Goal: Task Accomplishment & Management: Manage account settings

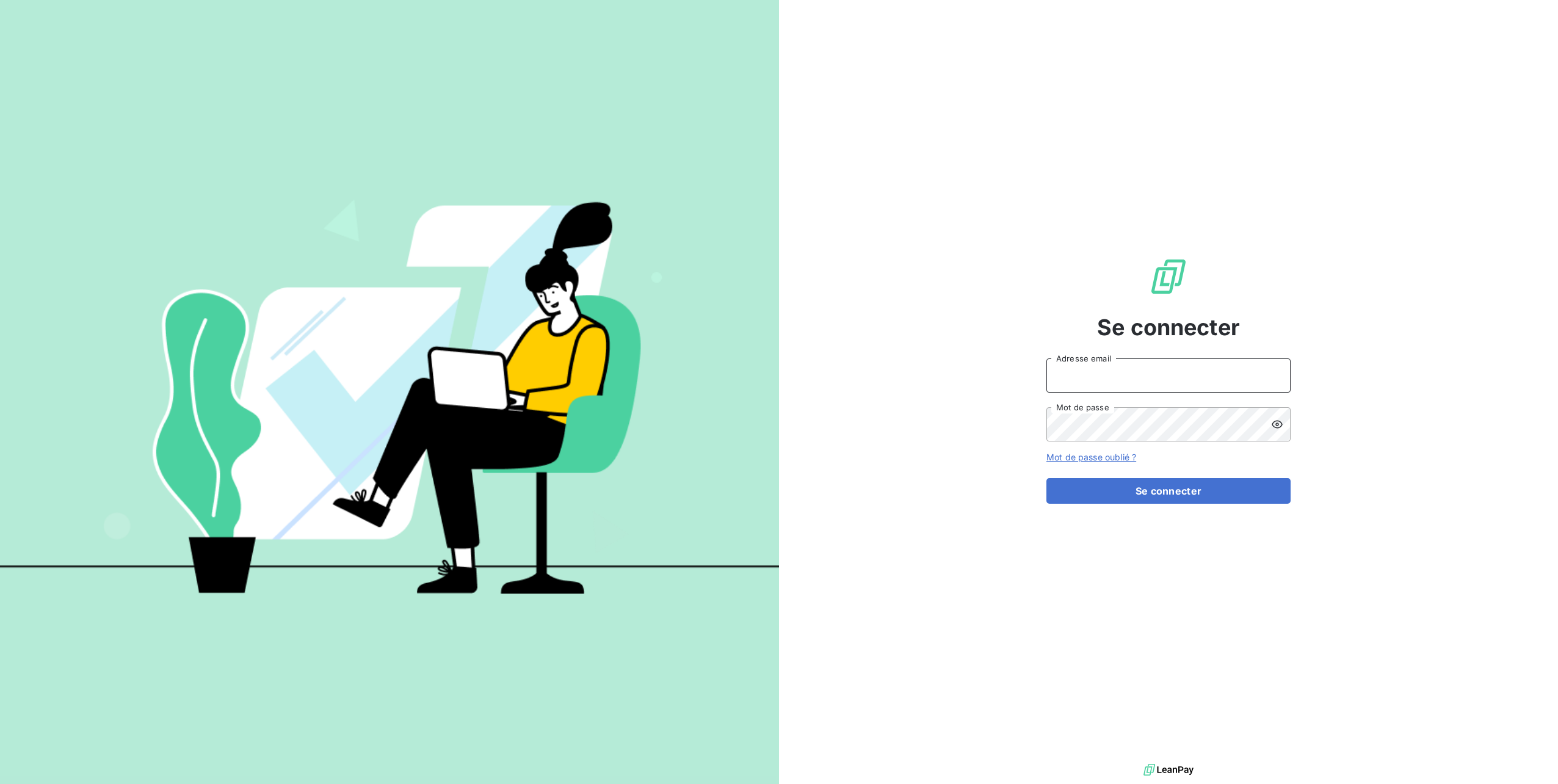
click at [1075, 369] on input "Adresse email" at bounding box center [1169, 375] width 244 height 34
type input "[PERSON_NAME][EMAIL_ADDRESS][DOMAIN_NAME]"
click at [1047, 478] on button "Se connecter" at bounding box center [1169, 491] width 244 height 25
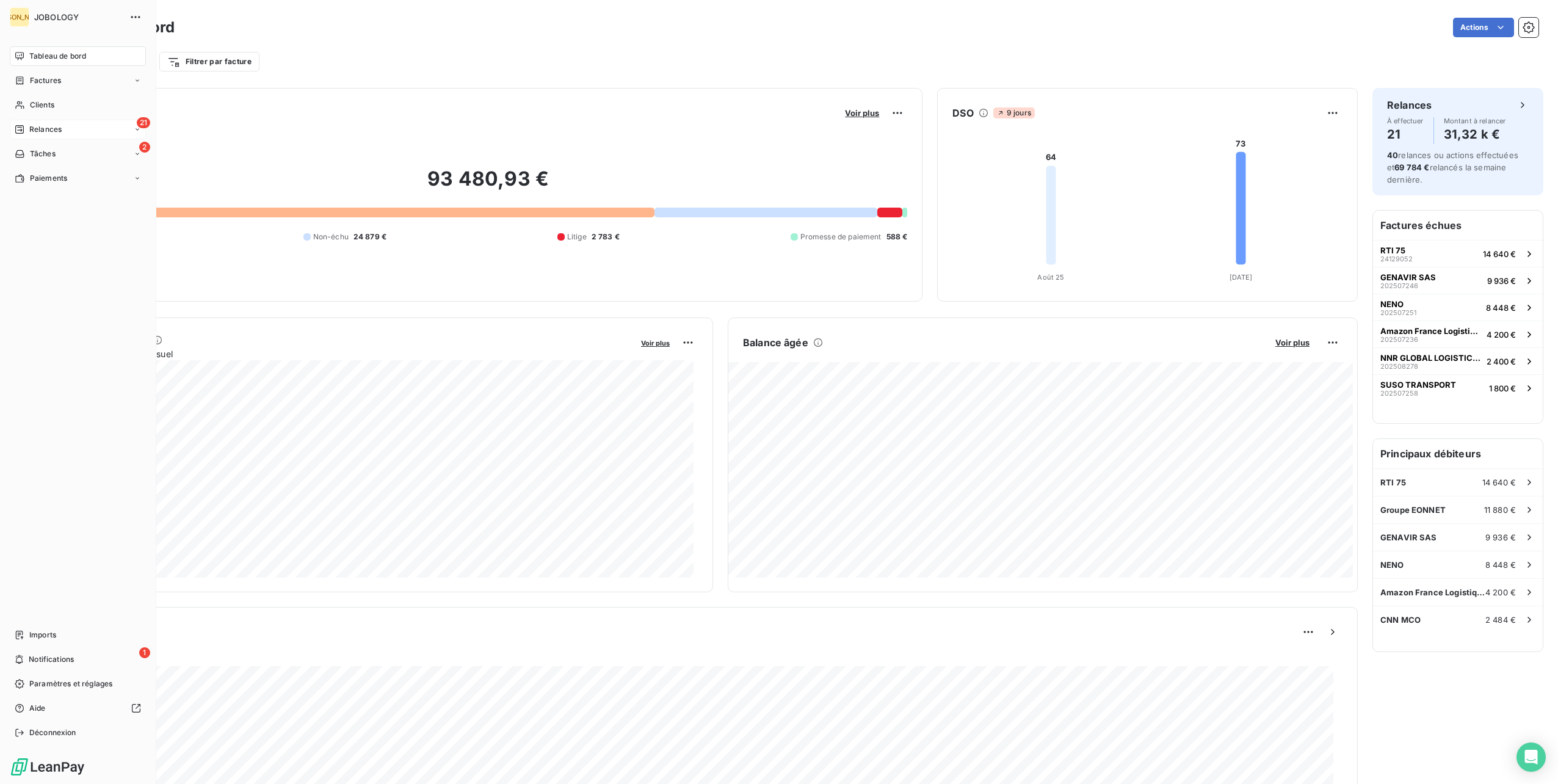
click at [45, 132] on span "Relances" at bounding box center [46, 129] width 32 height 11
click at [52, 152] on span "À effectuer" at bounding box center [49, 154] width 40 height 11
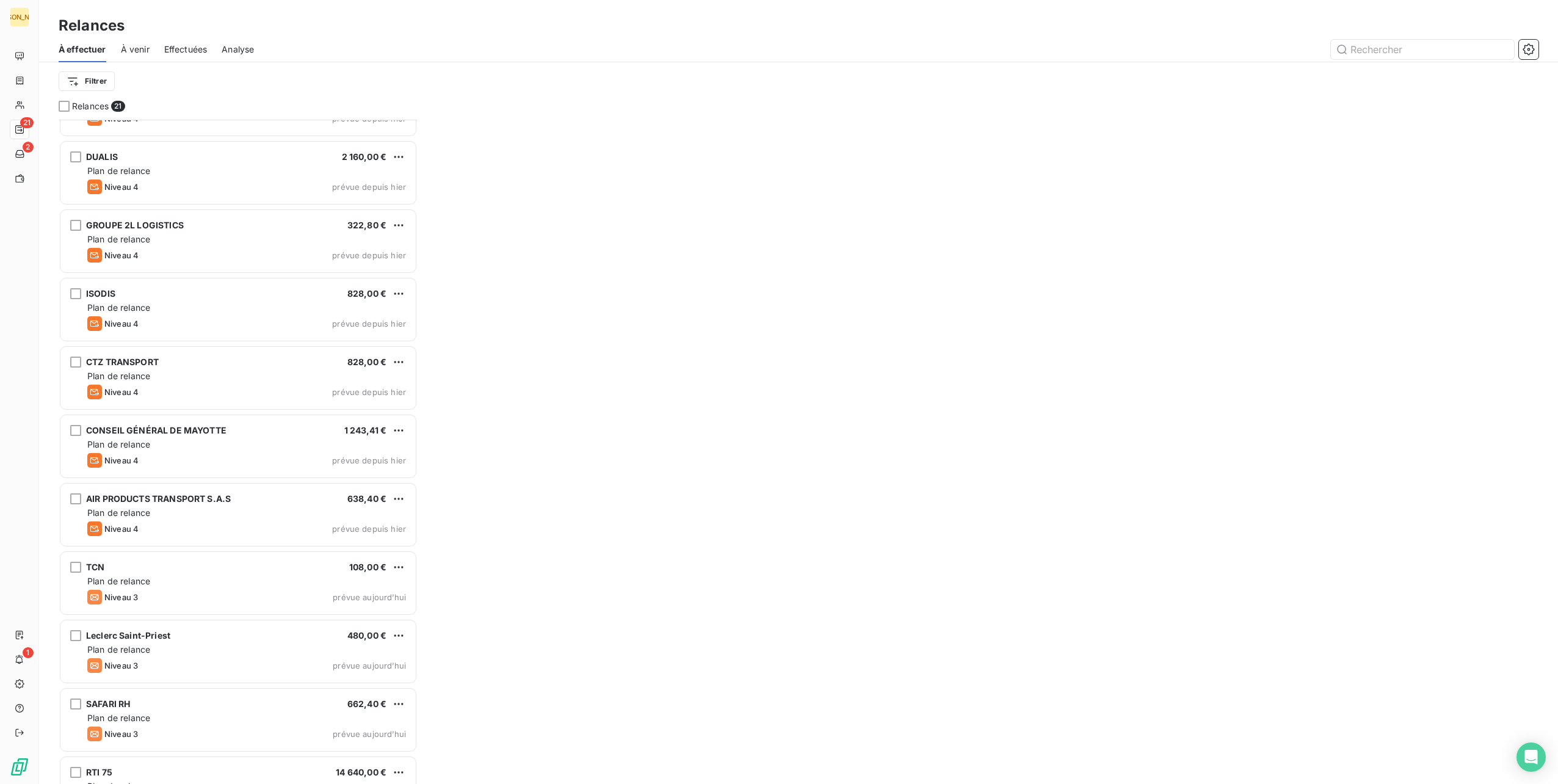
scroll to position [771, 0]
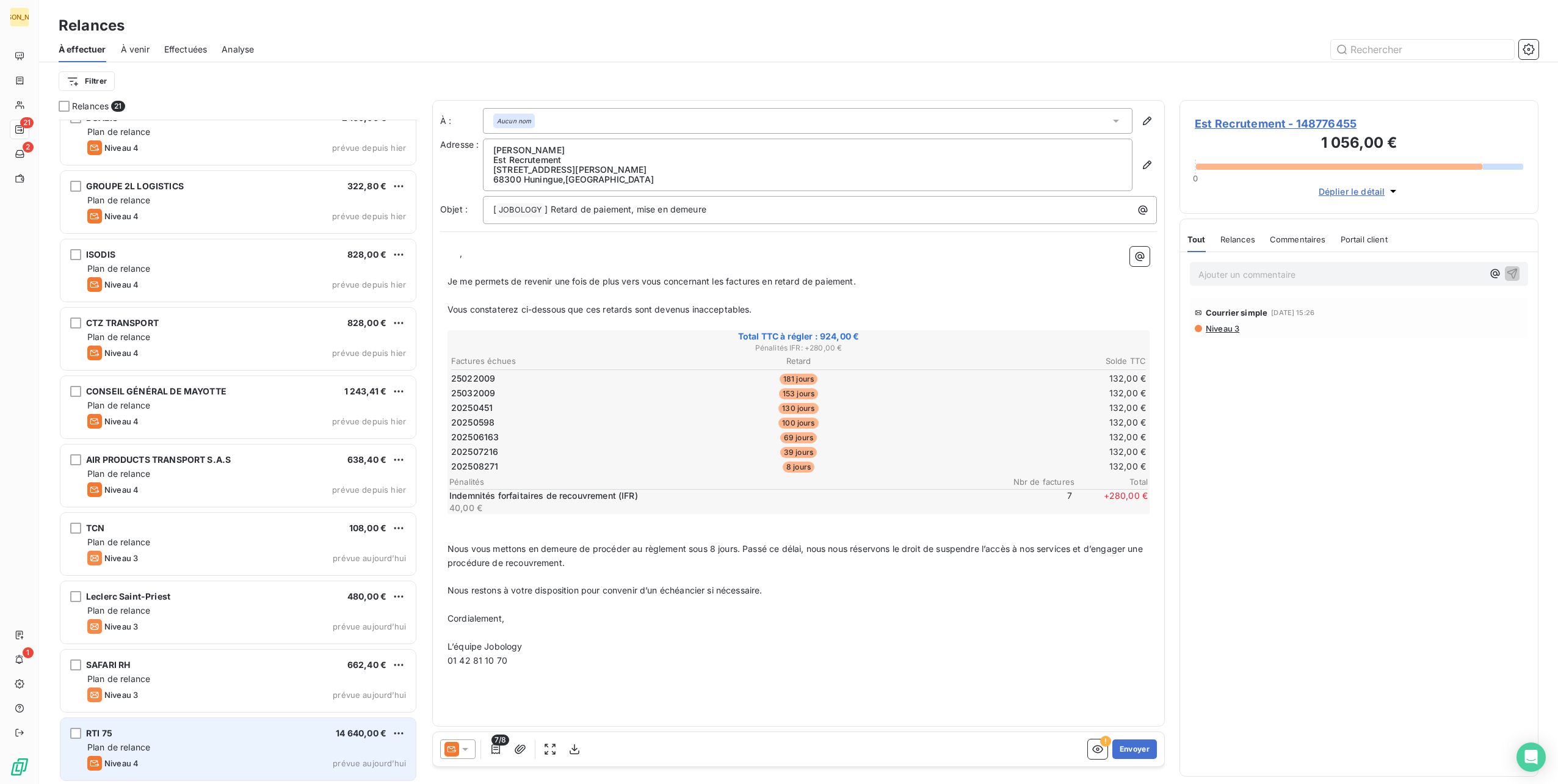
click at [273, 753] on div "RTI 75 14 640,00 € Plan de relance Niveau 4 prévue [DATE]" at bounding box center [238, 749] width 356 height 62
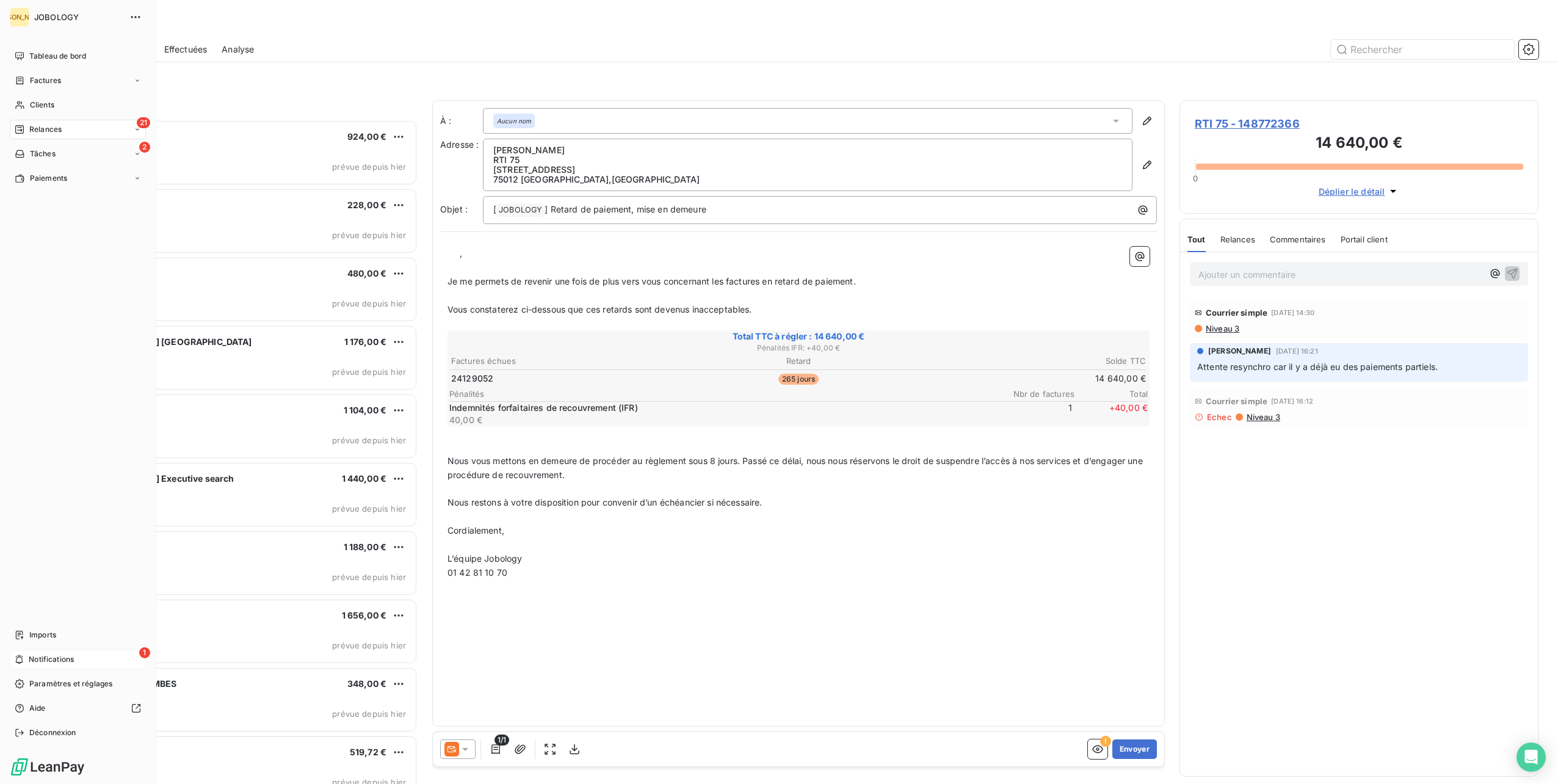
click at [38, 657] on span "Notifications" at bounding box center [51, 659] width 45 height 11
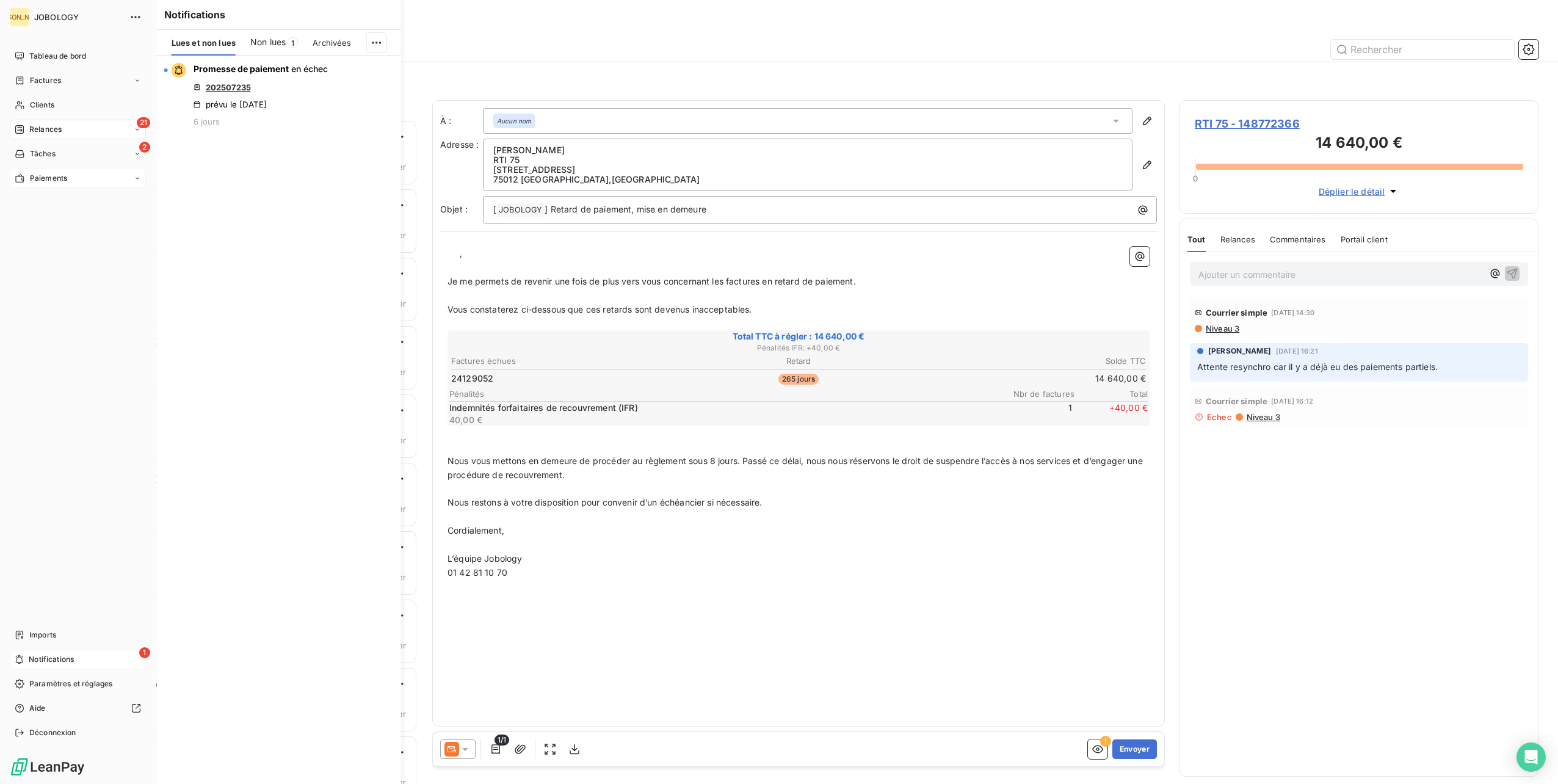
click at [50, 178] on span "Paiements" at bounding box center [49, 178] width 38 height 11
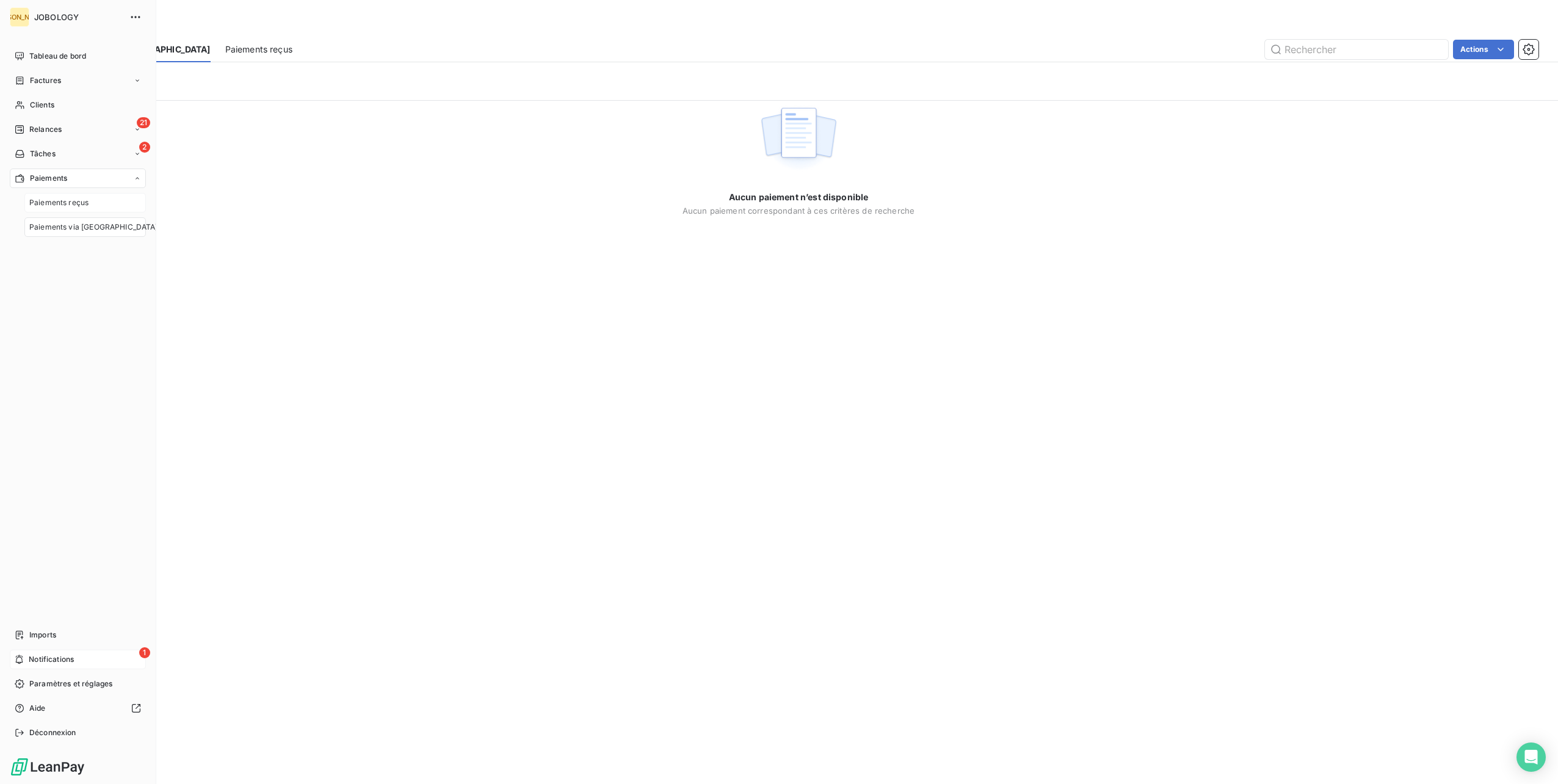
click at [58, 209] on div "Paiements reçus" at bounding box center [84, 202] width 121 height 19
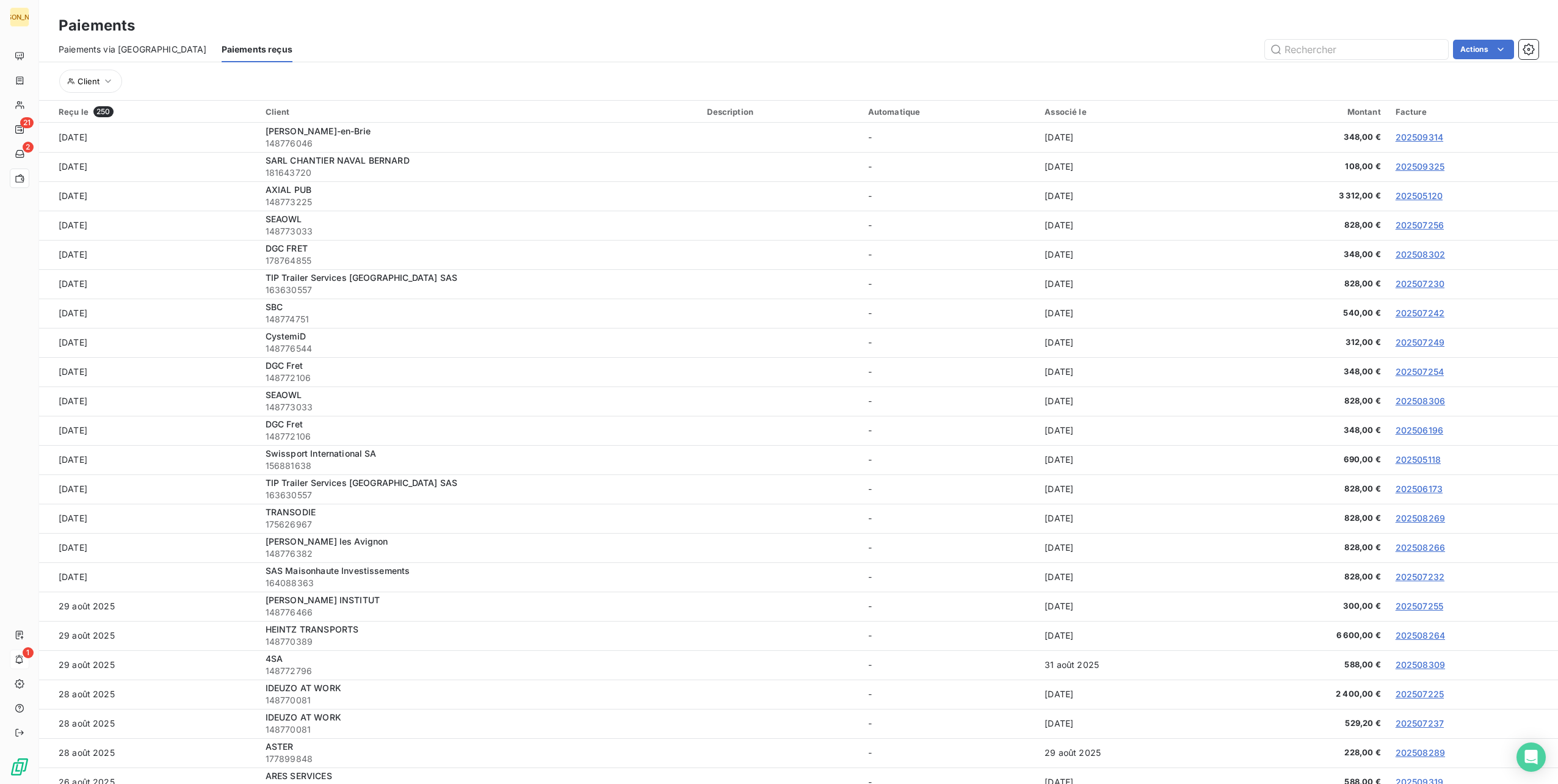
click at [133, 48] on span "Paiements via [GEOGRAPHIC_DATA]" at bounding box center [133, 50] width 149 height 12
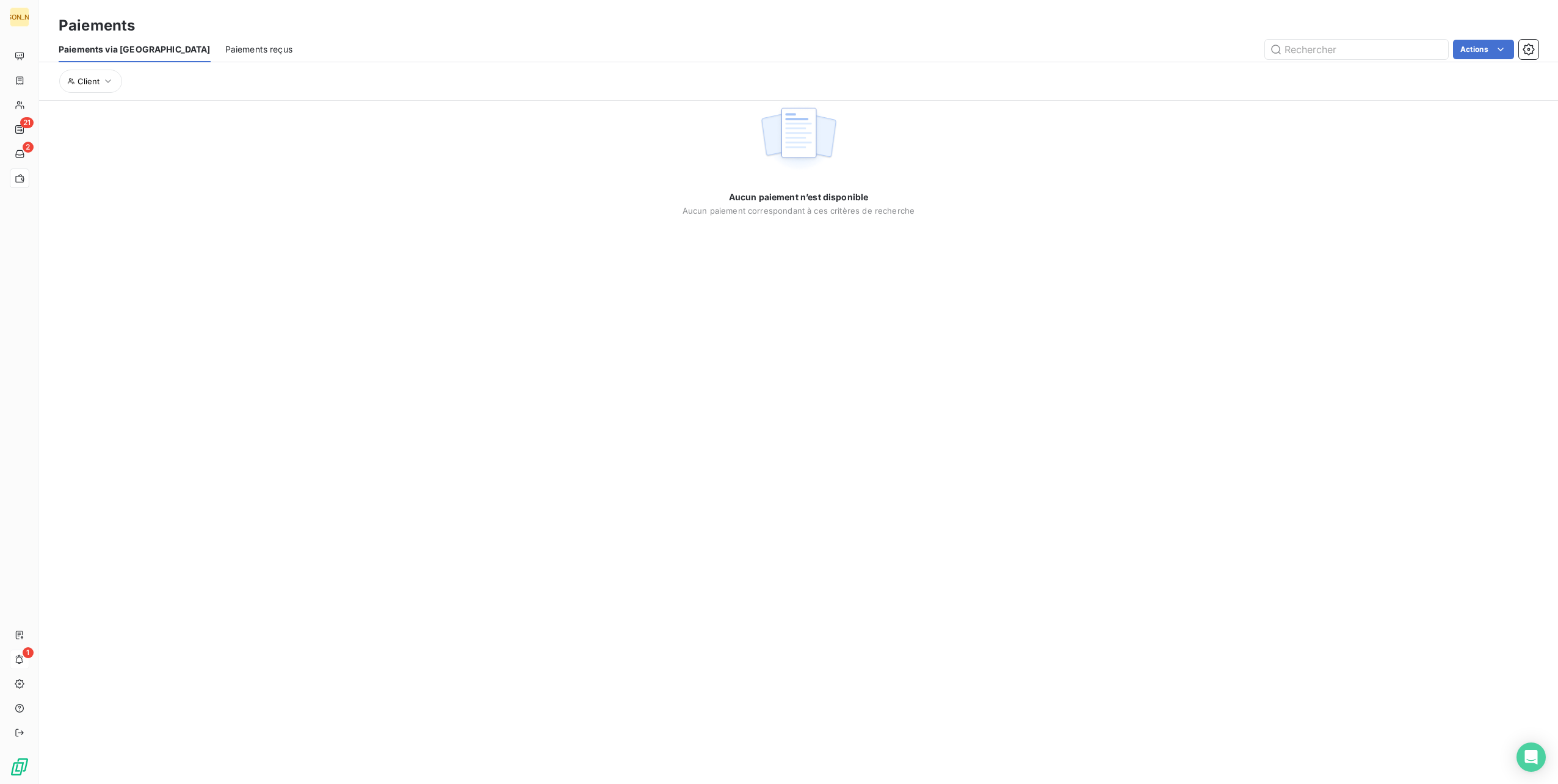
click at [225, 45] on span "Paiements reçus" at bounding box center [259, 50] width 67 height 12
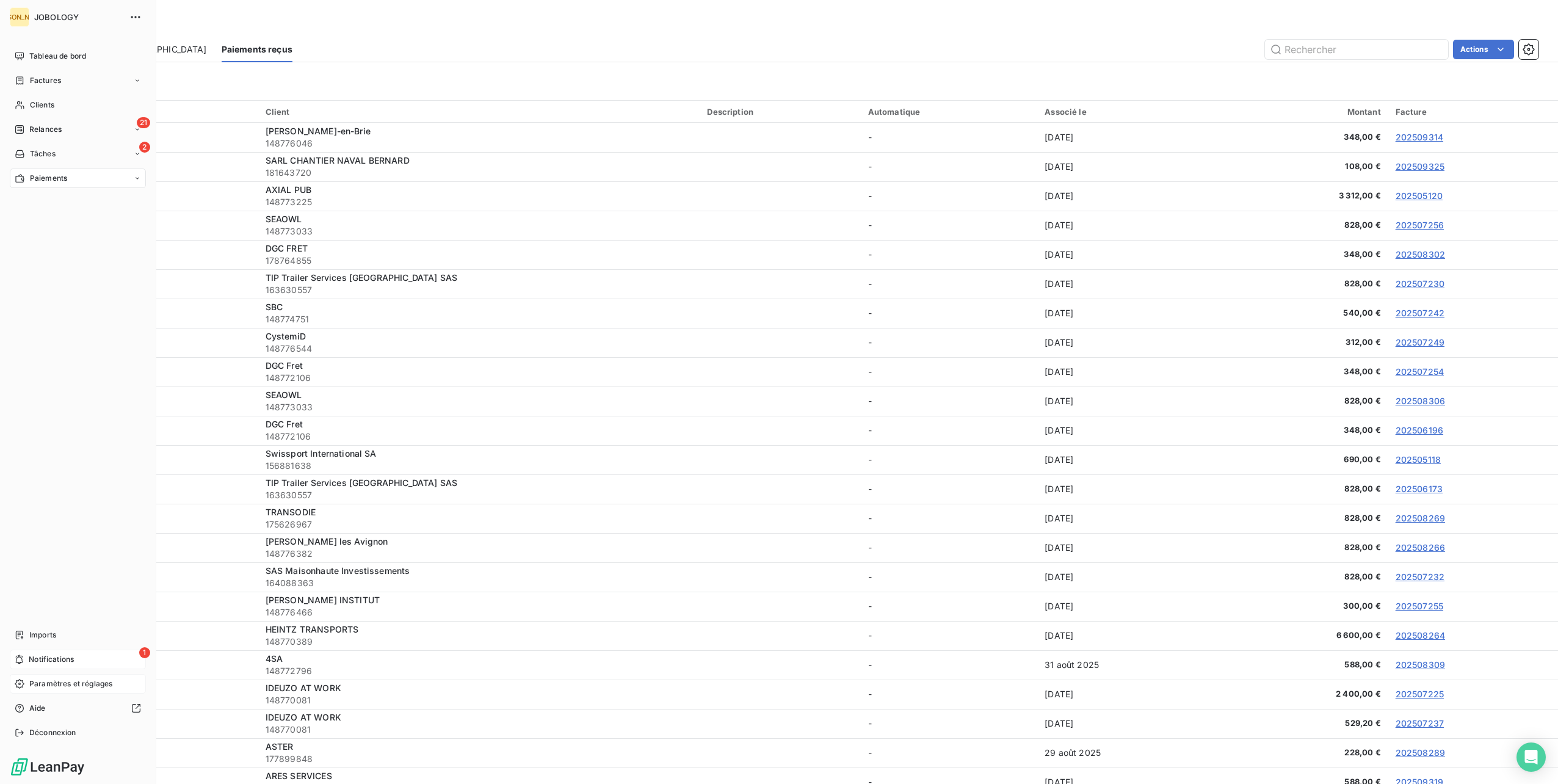
click at [20, 685] on icon at bounding box center [19, 684] width 10 height 10
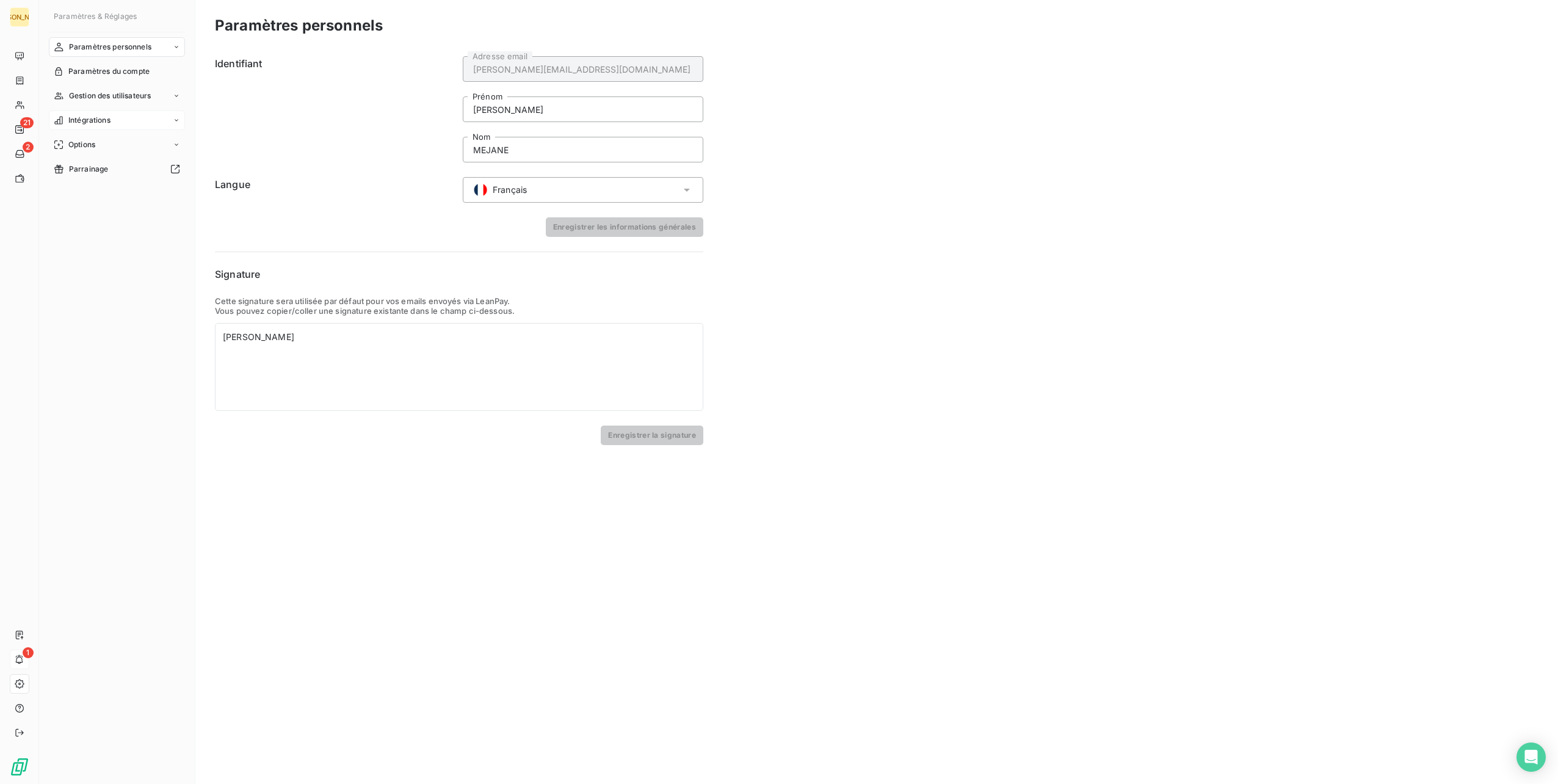
click at [171, 123] on div "Intégrations" at bounding box center [117, 120] width 136 height 19
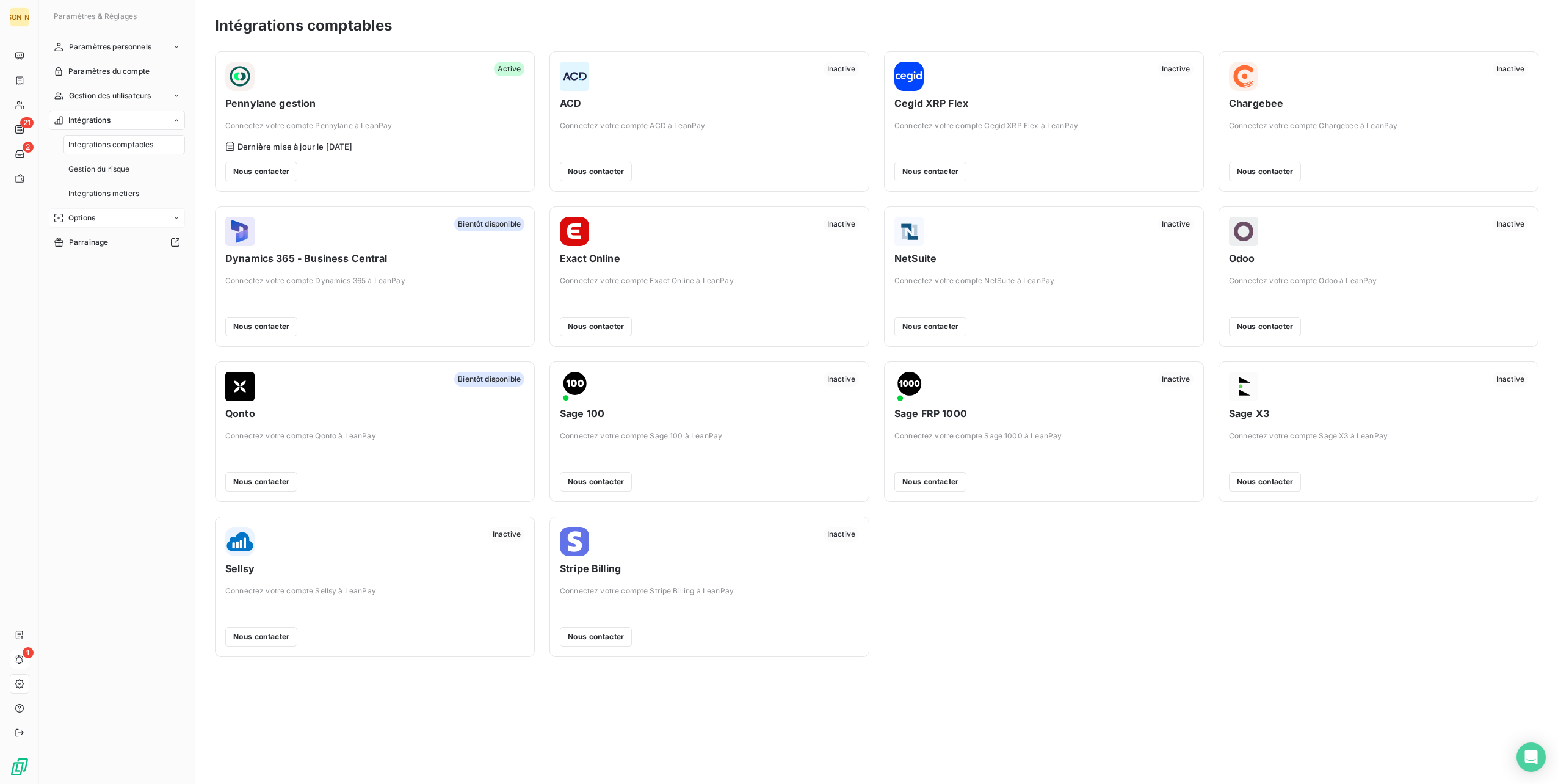
click at [173, 218] on icon at bounding box center [176, 218] width 7 height 7
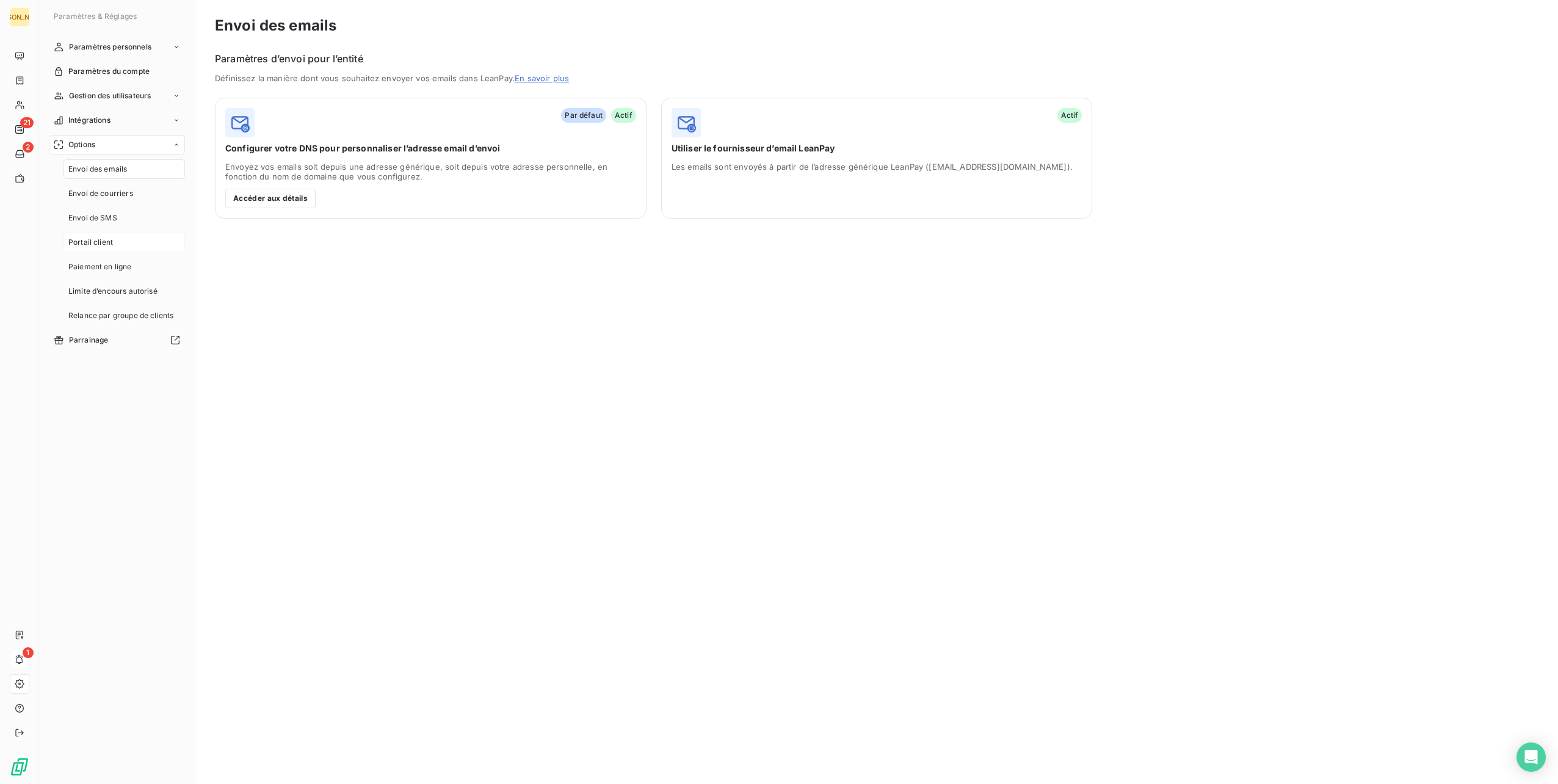
click at [127, 245] on div "Portail client" at bounding box center [124, 242] width 121 height 19
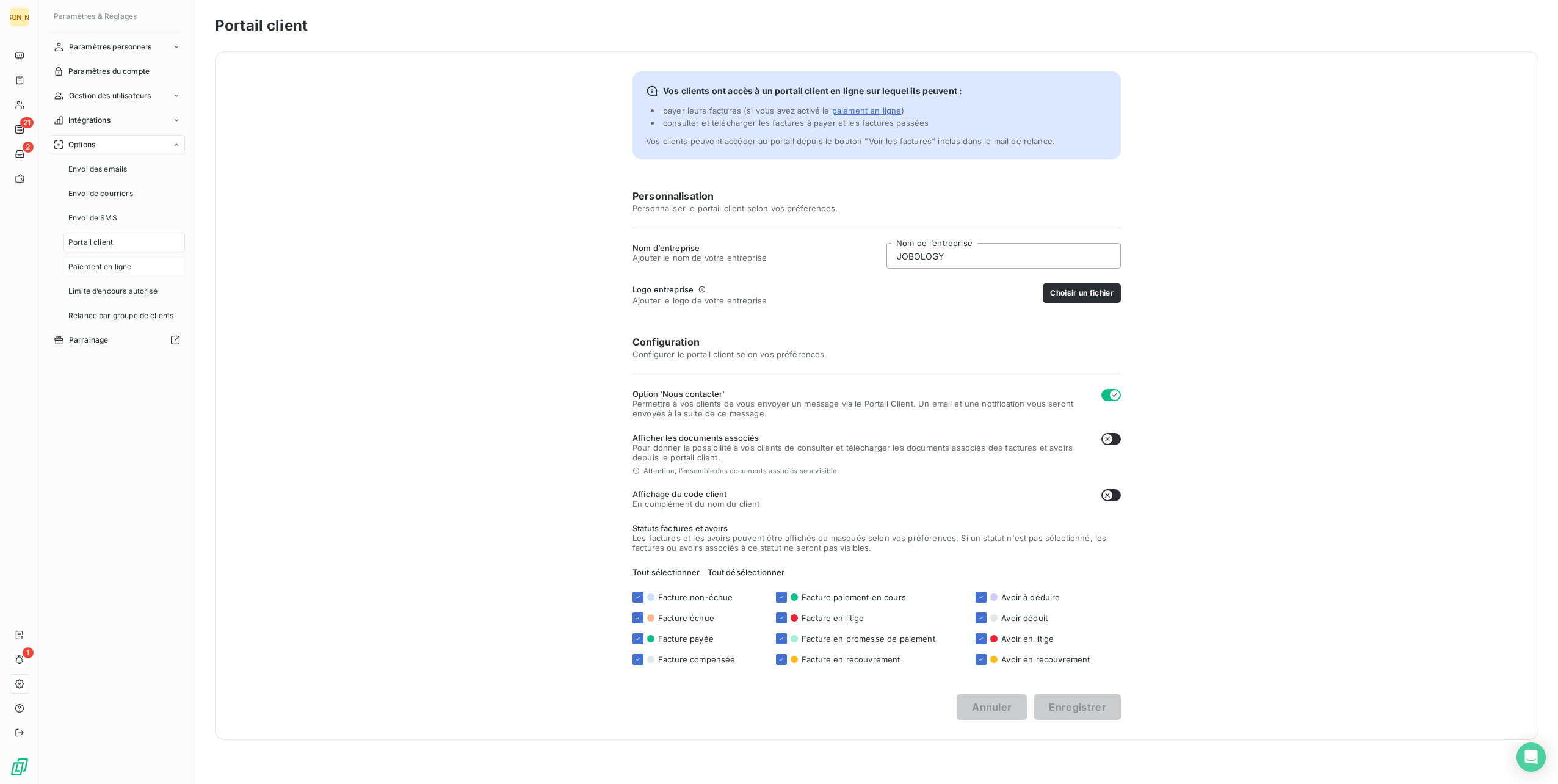
click at [130, 270] on span "Paiement en ligne" at bounding box center [100, 266] width 64 height 11
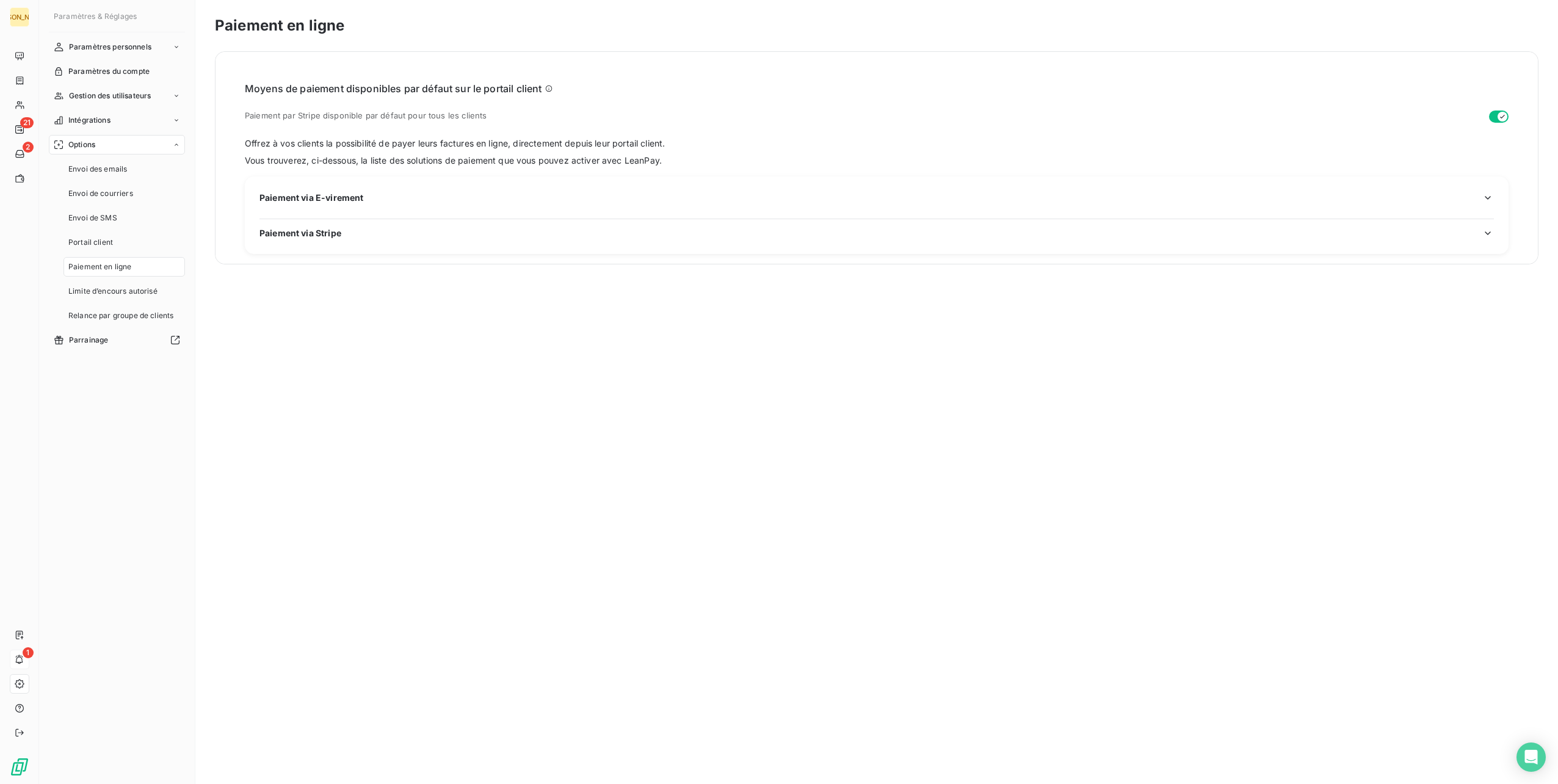
click at [348, 187] on div "Paiement via E-virement Paiement via Stripe" at bounding box center [877, 215] width 1264 height 78
click at [346, 202] on span "Paiement via E-virement" at bounding box center [311, 197] width 104 height 13
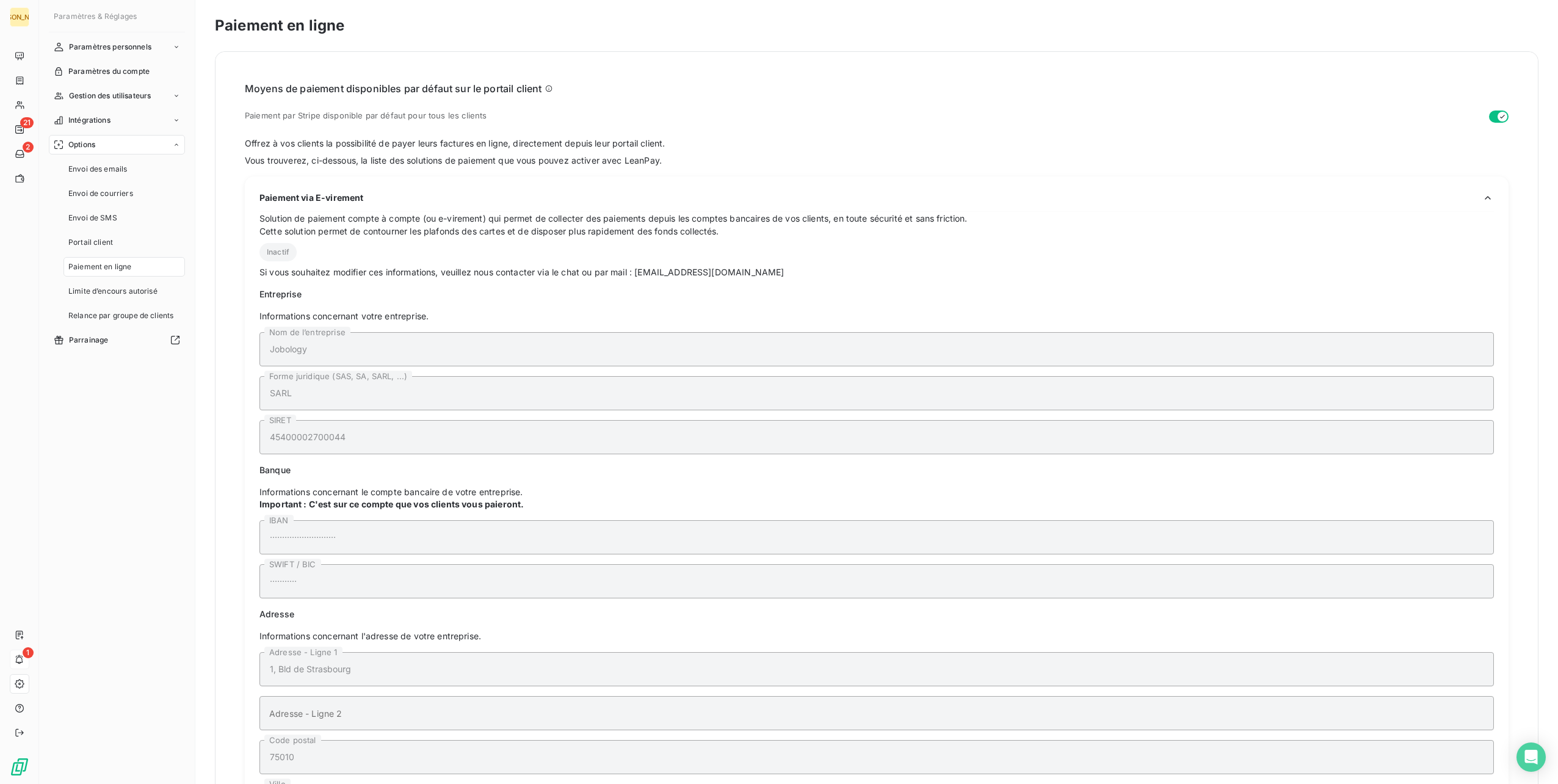
scroll to position [159, 0]
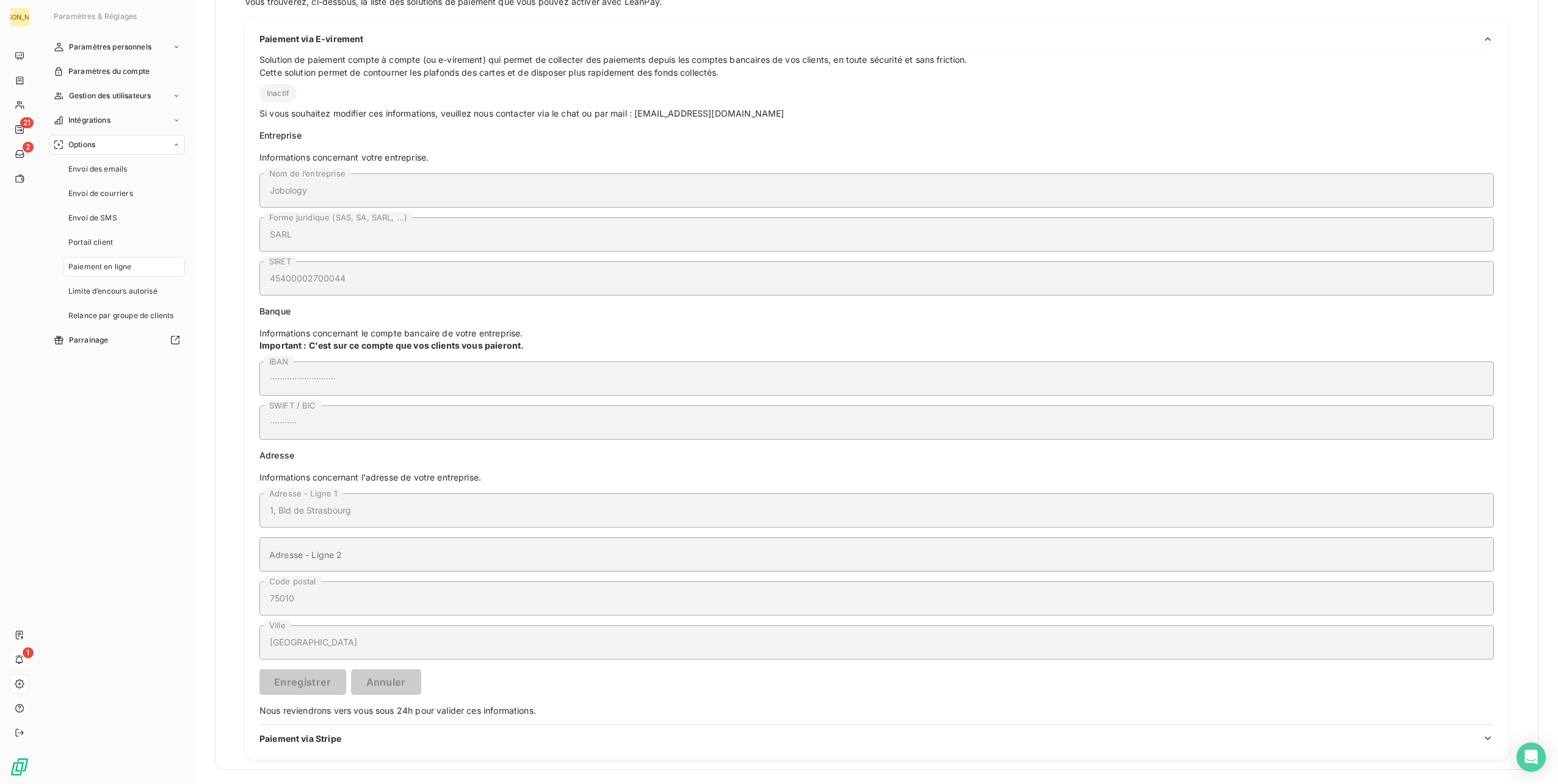
click at [560, 744] on h3 "Paiement via Stripe" at bounding box center [876, 742] width 1234 height 20
click at [599, 738] on div "Paiement via Stripe" at bounding box center [876, 738] width 1234 height 13
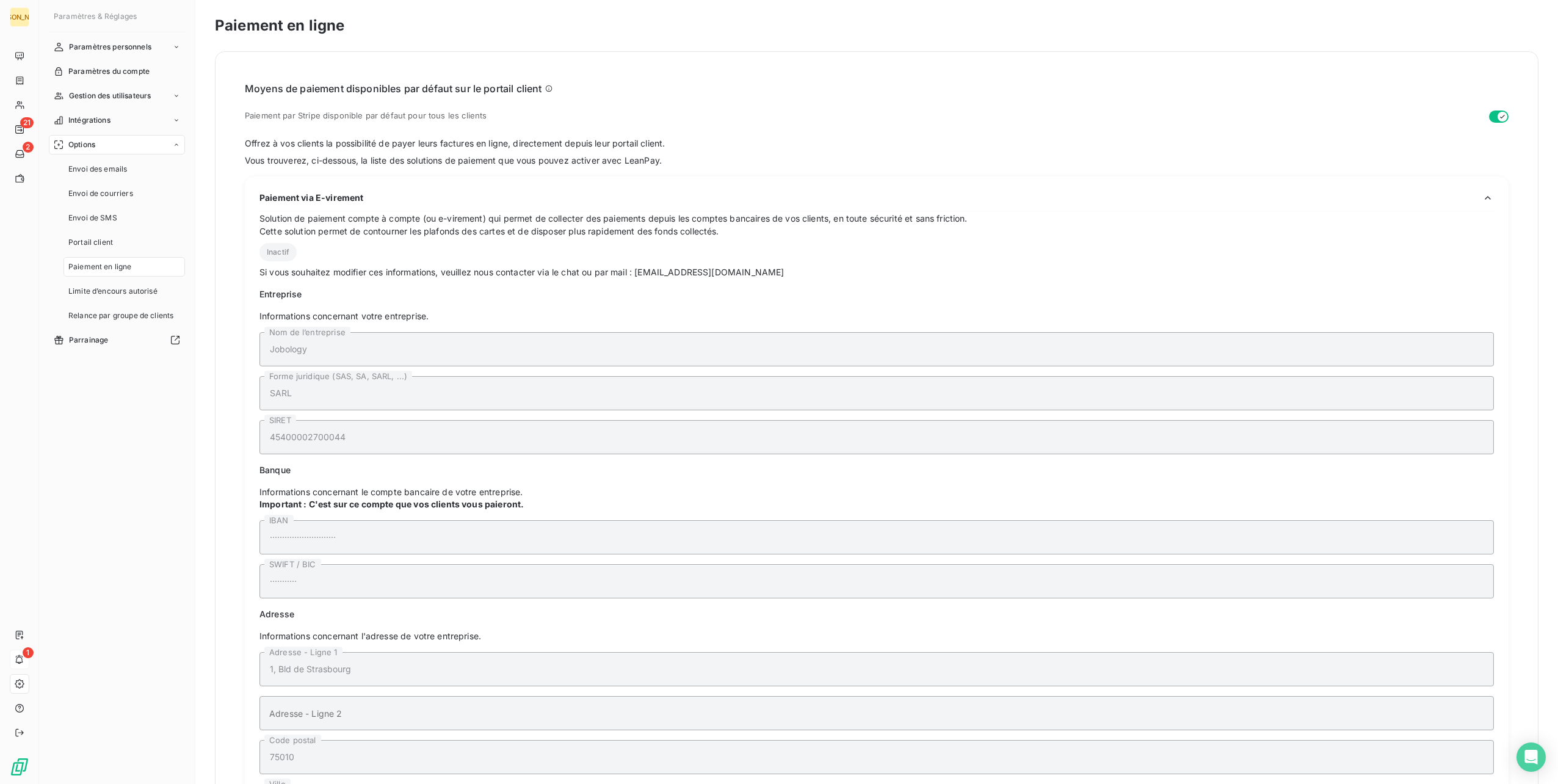
scroll to position [0, 0]
click at [132, 72] on span "Paramètres du compte" at bounding box center [109, 71] width 81 height 11
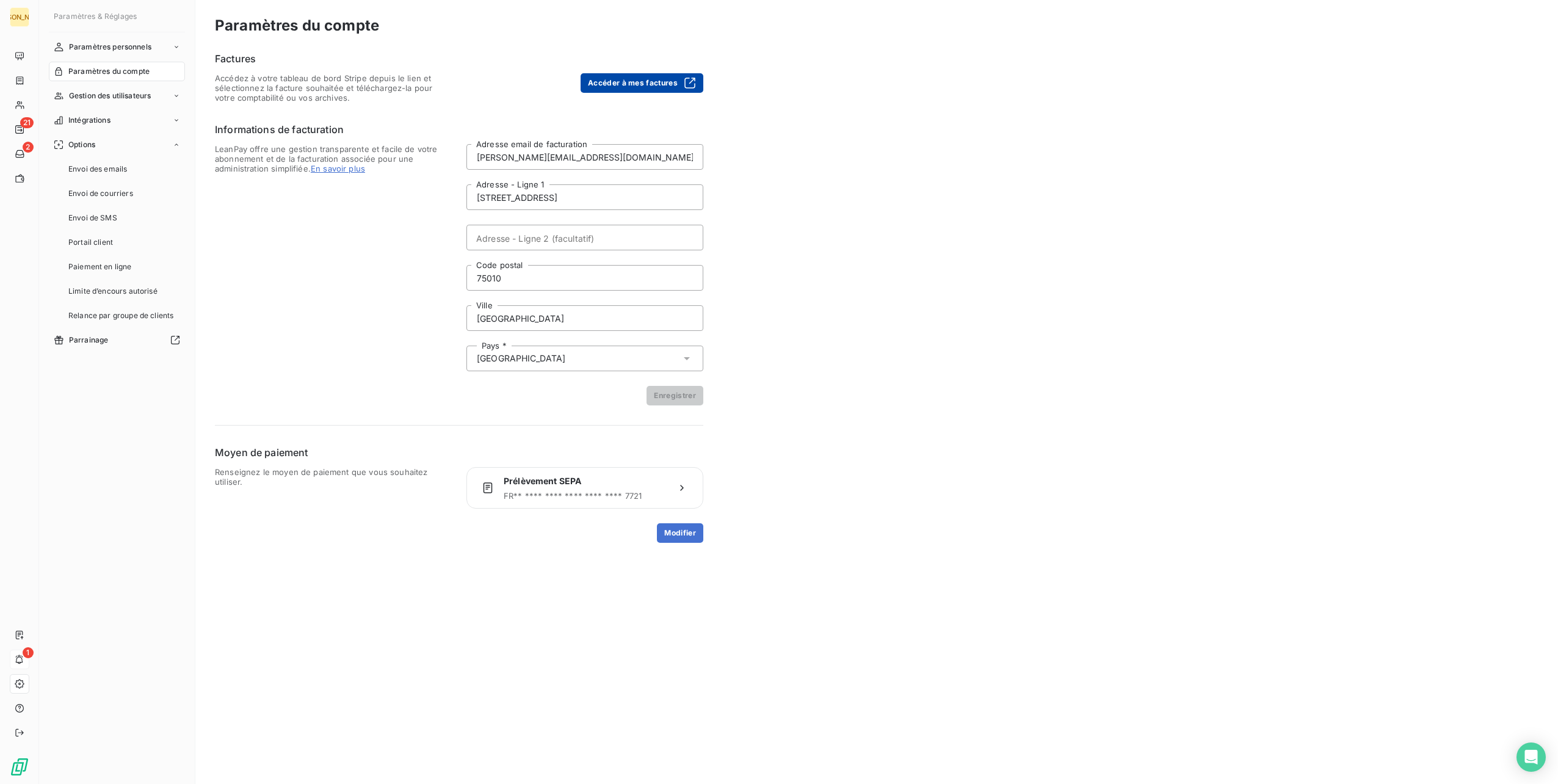
click at [623, 79] on button "Accéder à mes factures" at bounding box center [642, 82] width 123 height 19
